Goal: Information Seeking & Learning: Learn about a topic

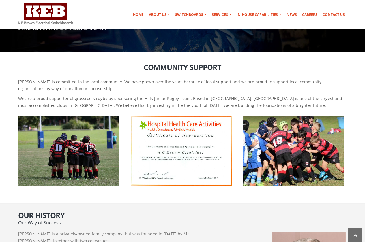
scroll to position [305, 0]
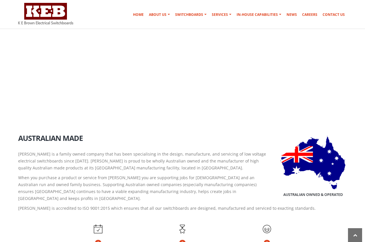
scroll to position [456, 0]
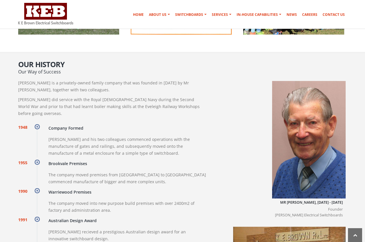
scroll to position [225, 0]
